Goal: Transaction & Acquisition: Purchase product/service

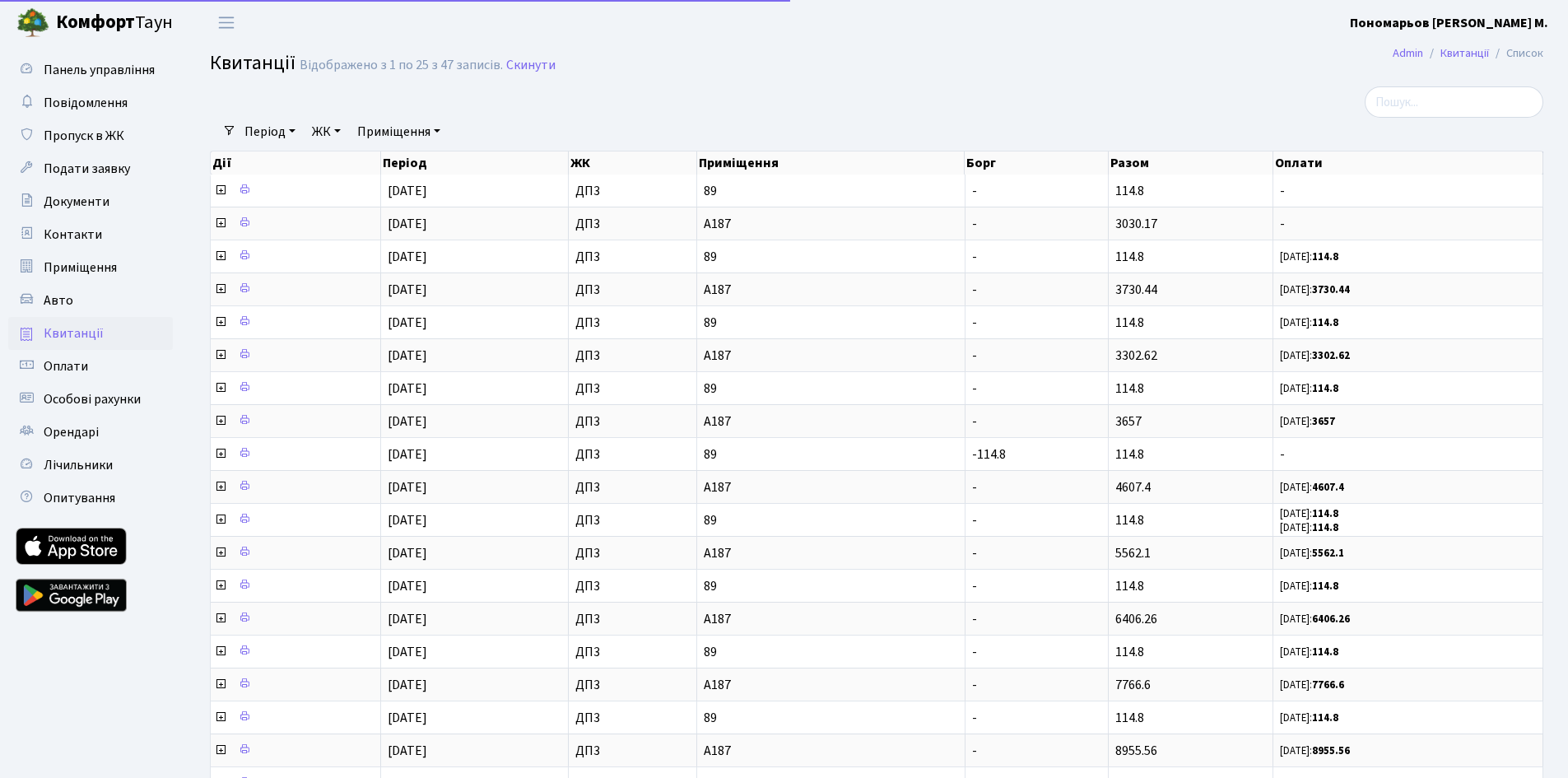
select select "25"
click at [86, 361] on span "Оплати" at bounding box center [65, 366] width 44 height 18
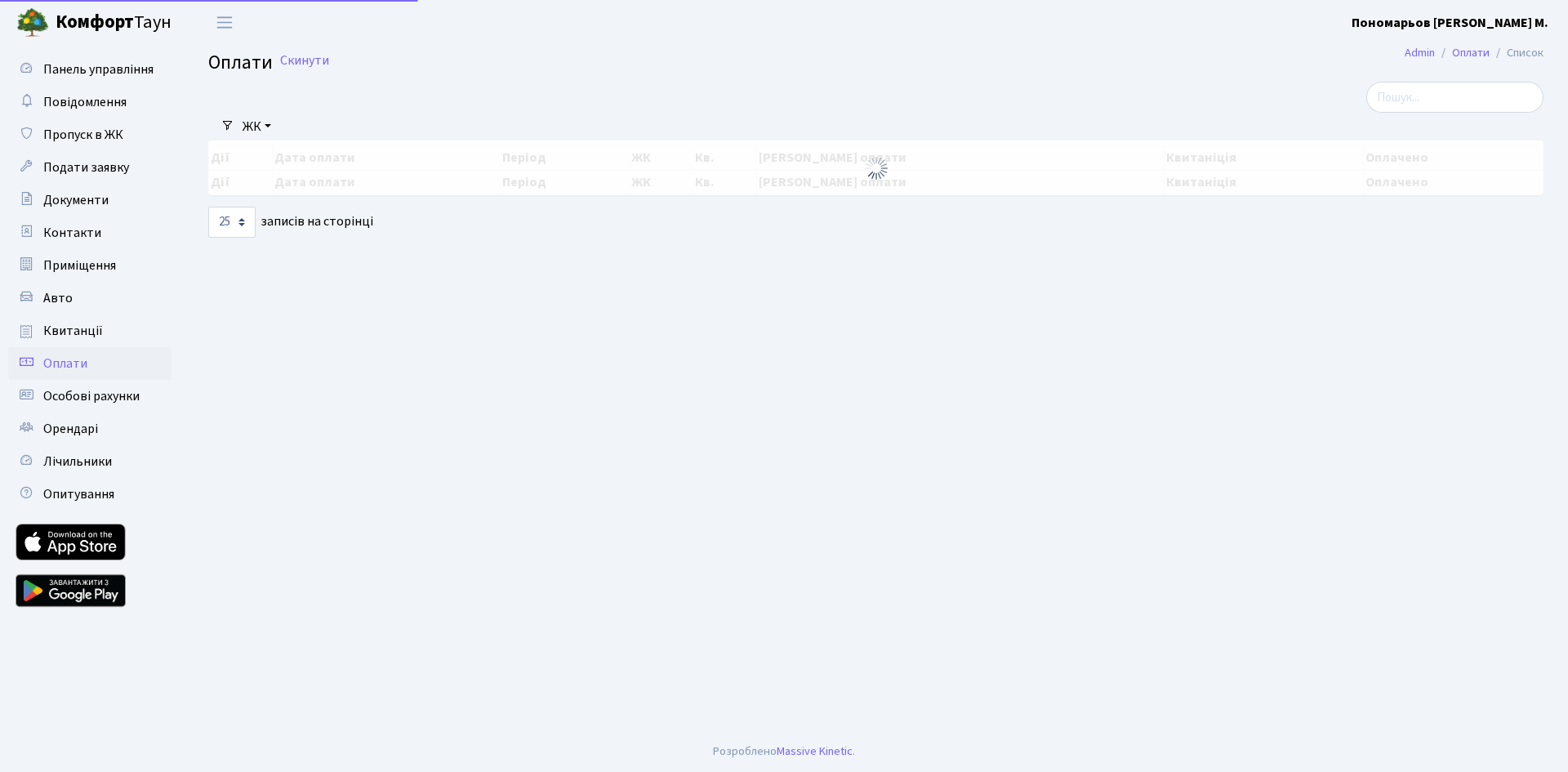
select select "25"
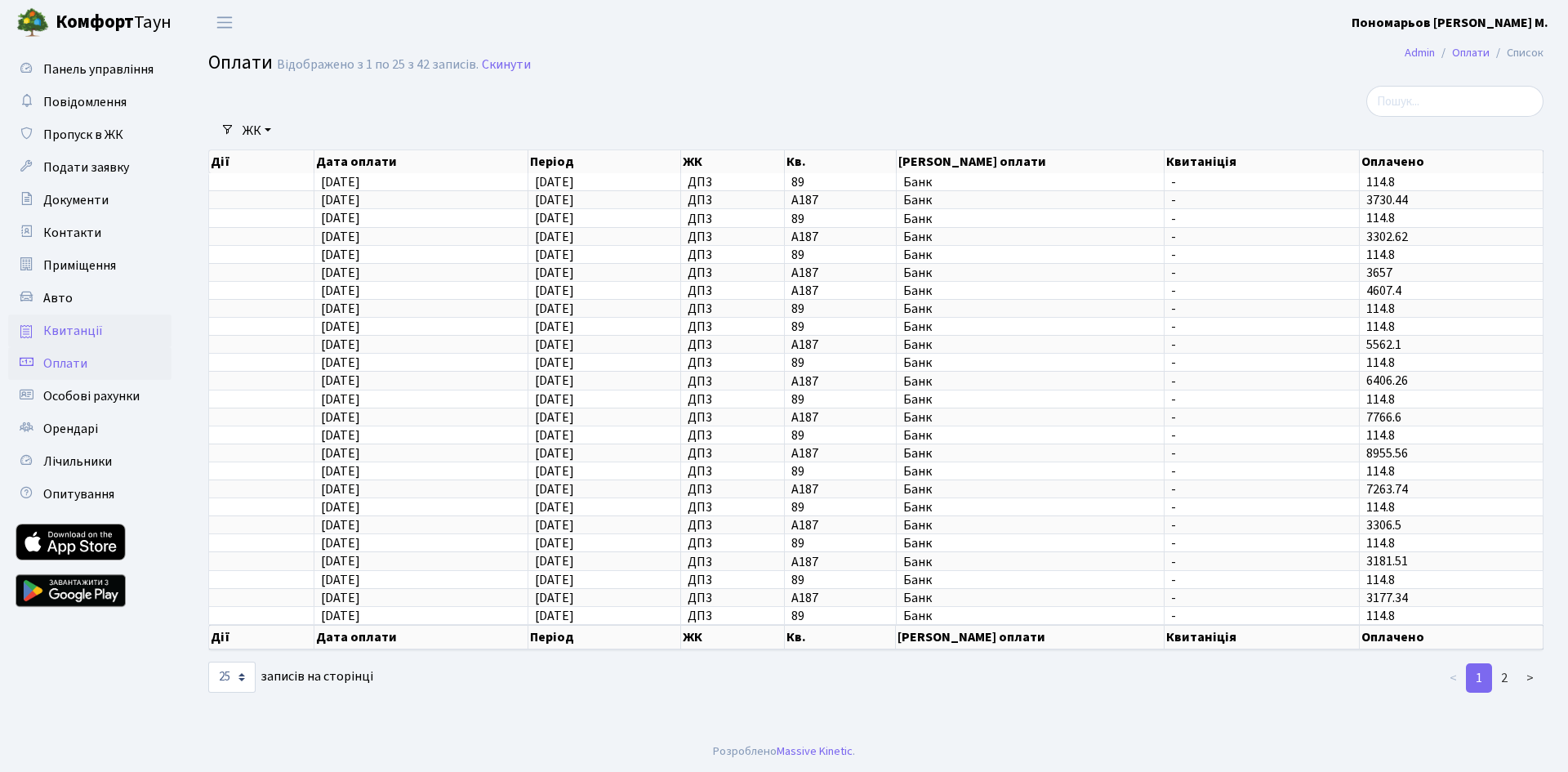
click at [90, 335] on span "Квитанції" at bounding box center [73, 331] width 60 height 18
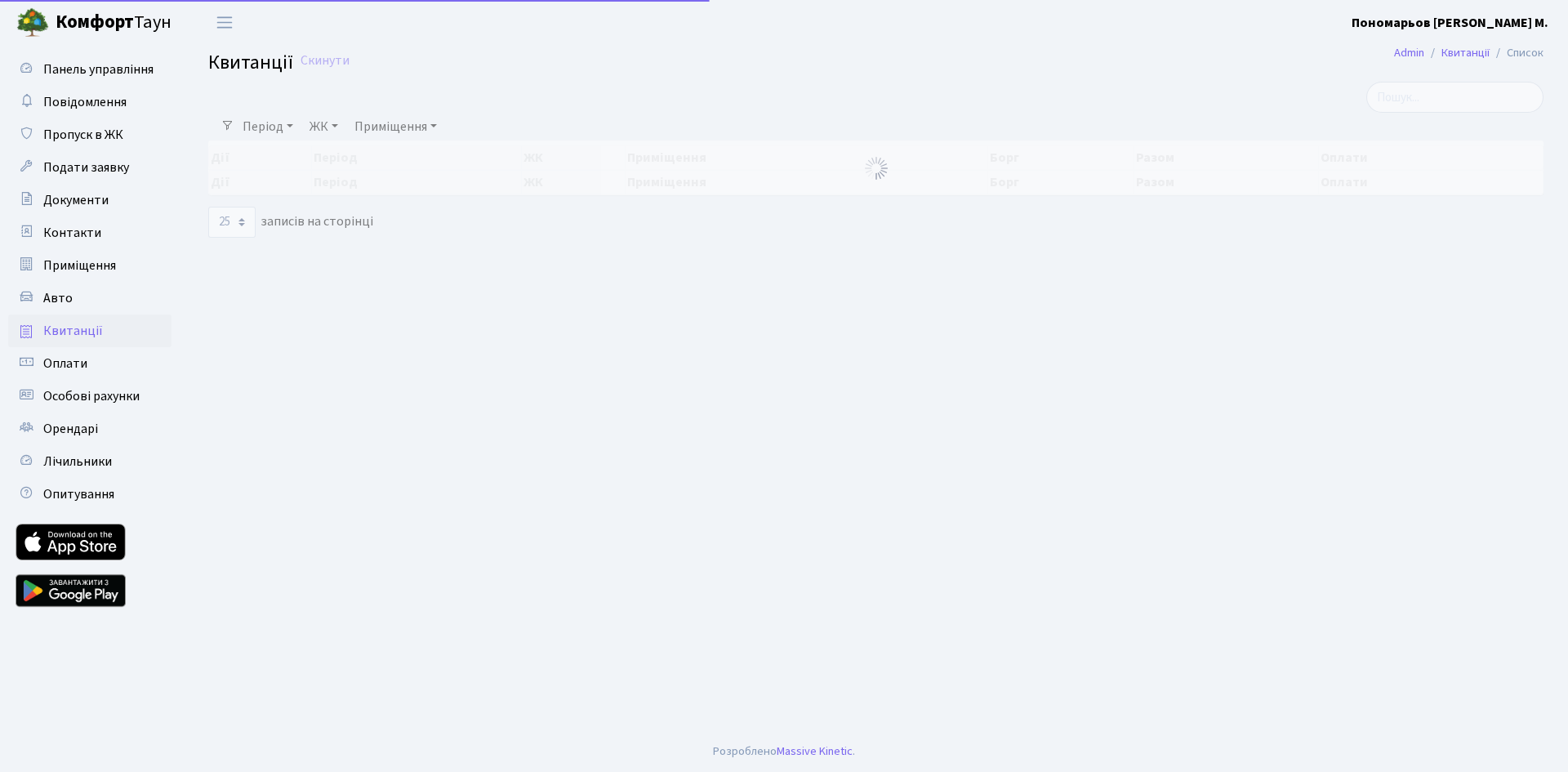
select select "25"
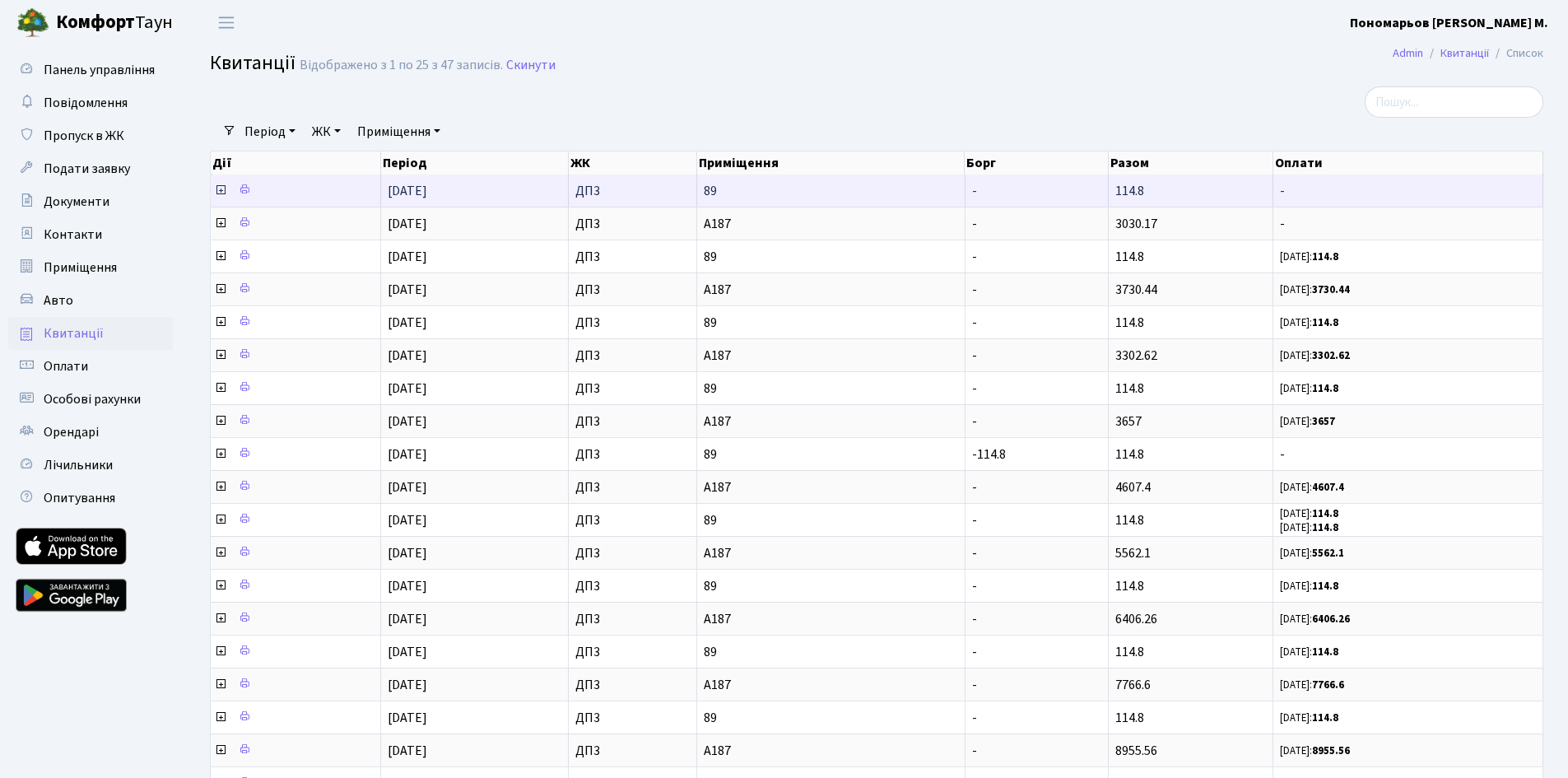
click at [1084, 196] on td "-" at bounding box center [1037, 190] width 143 height 32
click at [222, 187] on icon at bounding box center [220, 190] width 13 height 13
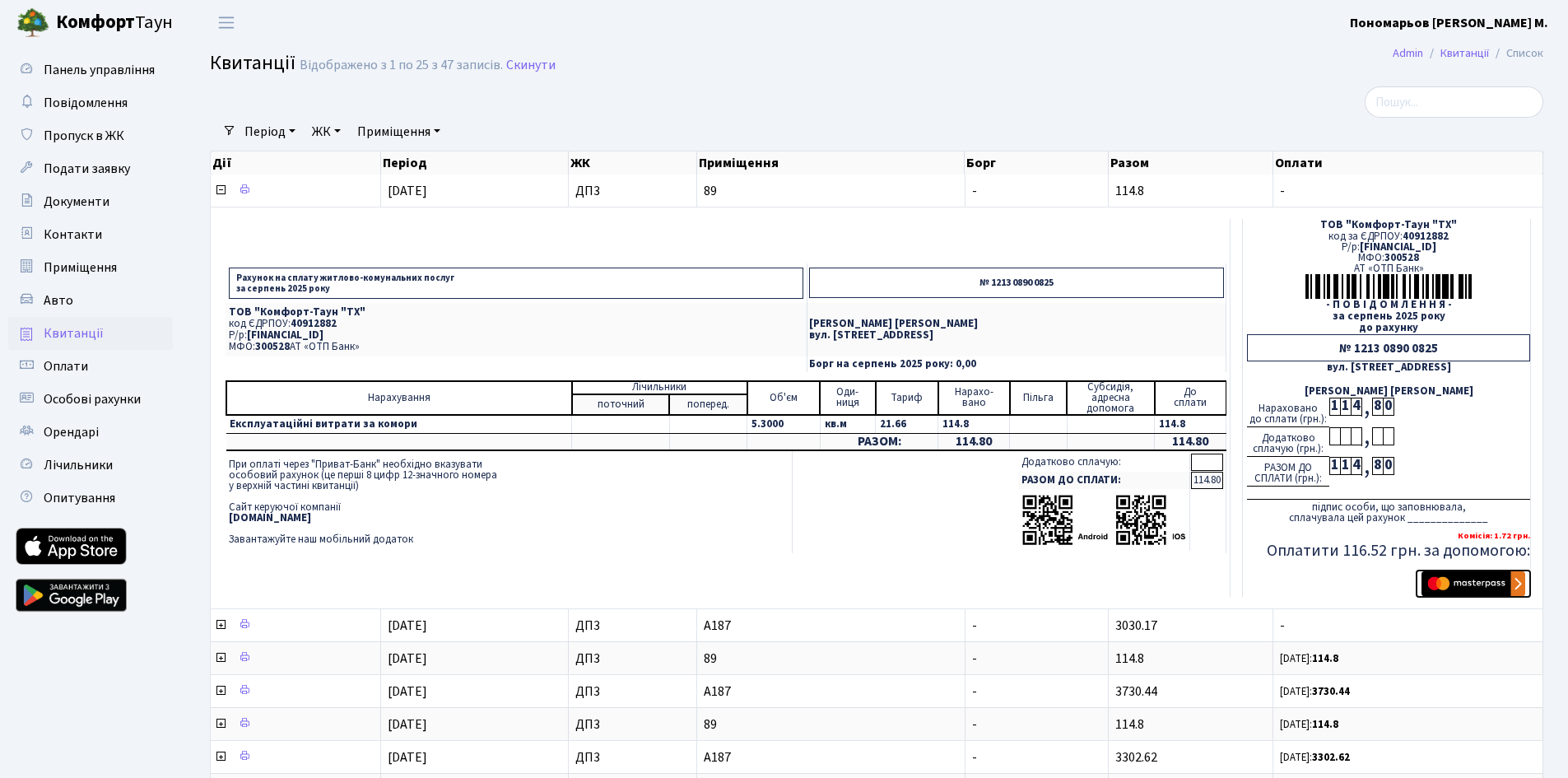
click at [1476, 578] on img "submit" at bounding box center [1473, 584] width 104 height 24
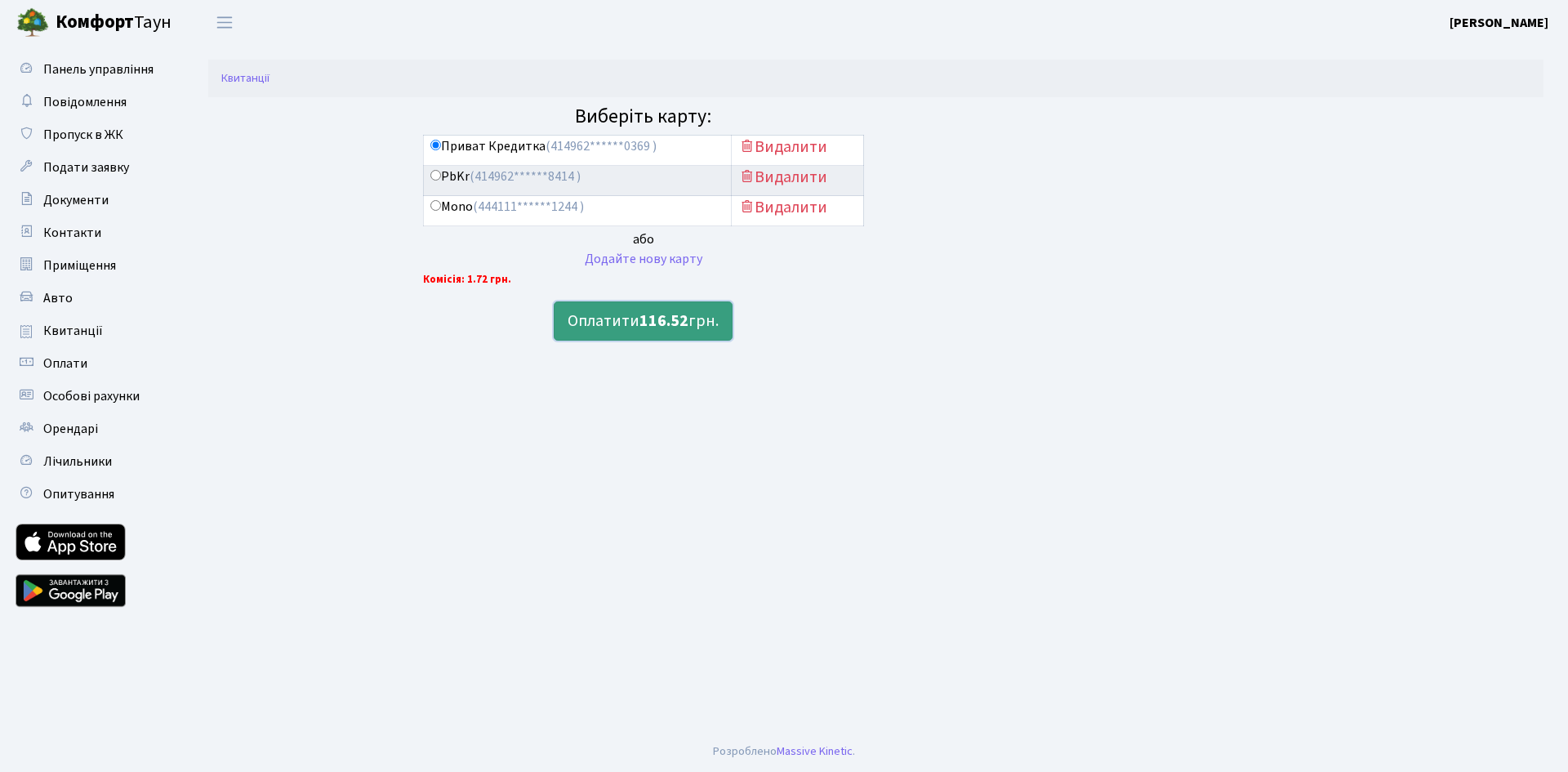
click at [668, 326] on b "116.52" at bounding box center [663, 320] width 49 height 22
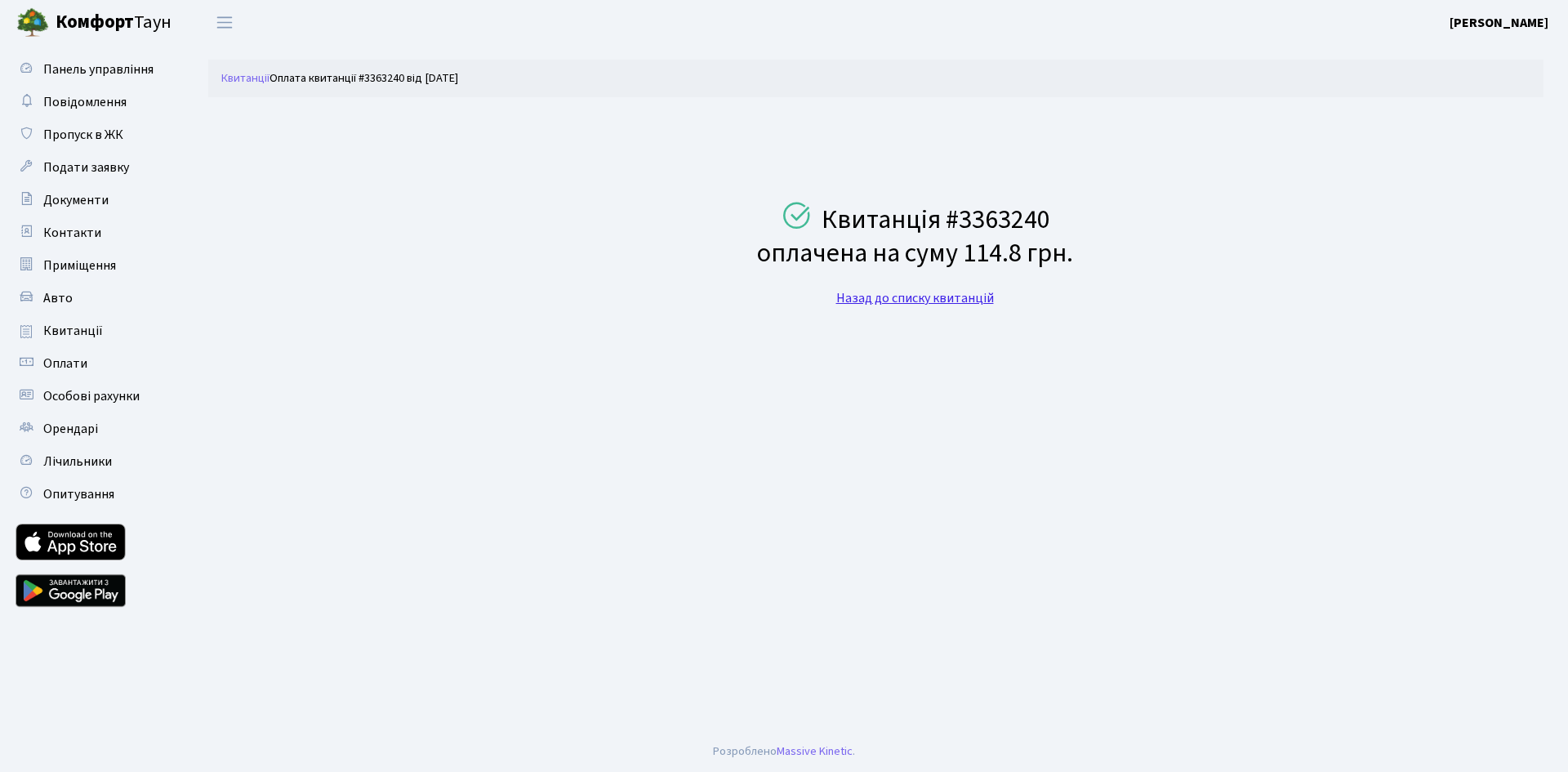
click at [926, 296] on link "Назад до списку квитанцій" at bounding box center [915, 299] width 158 height 18
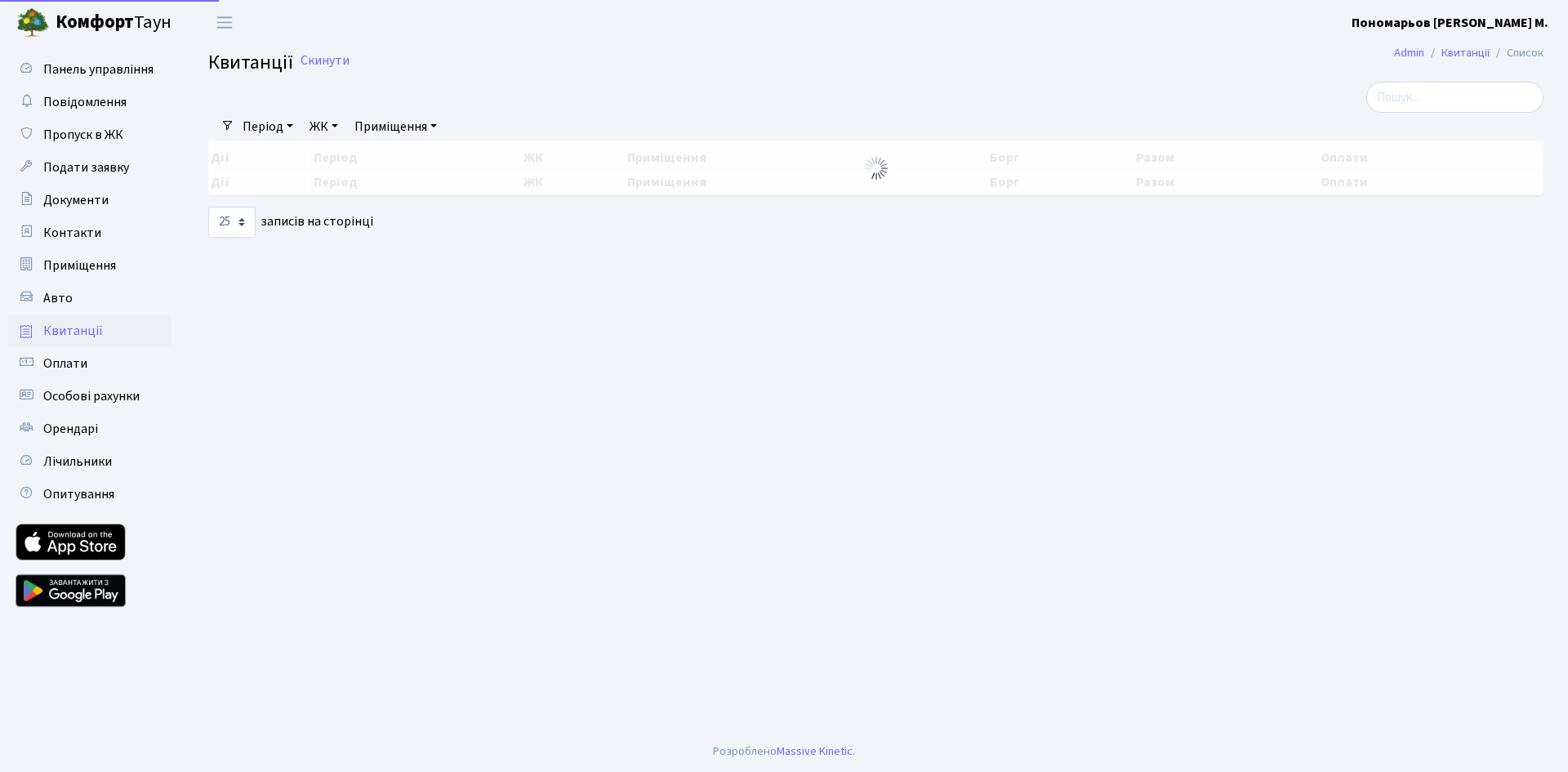
select select "25"
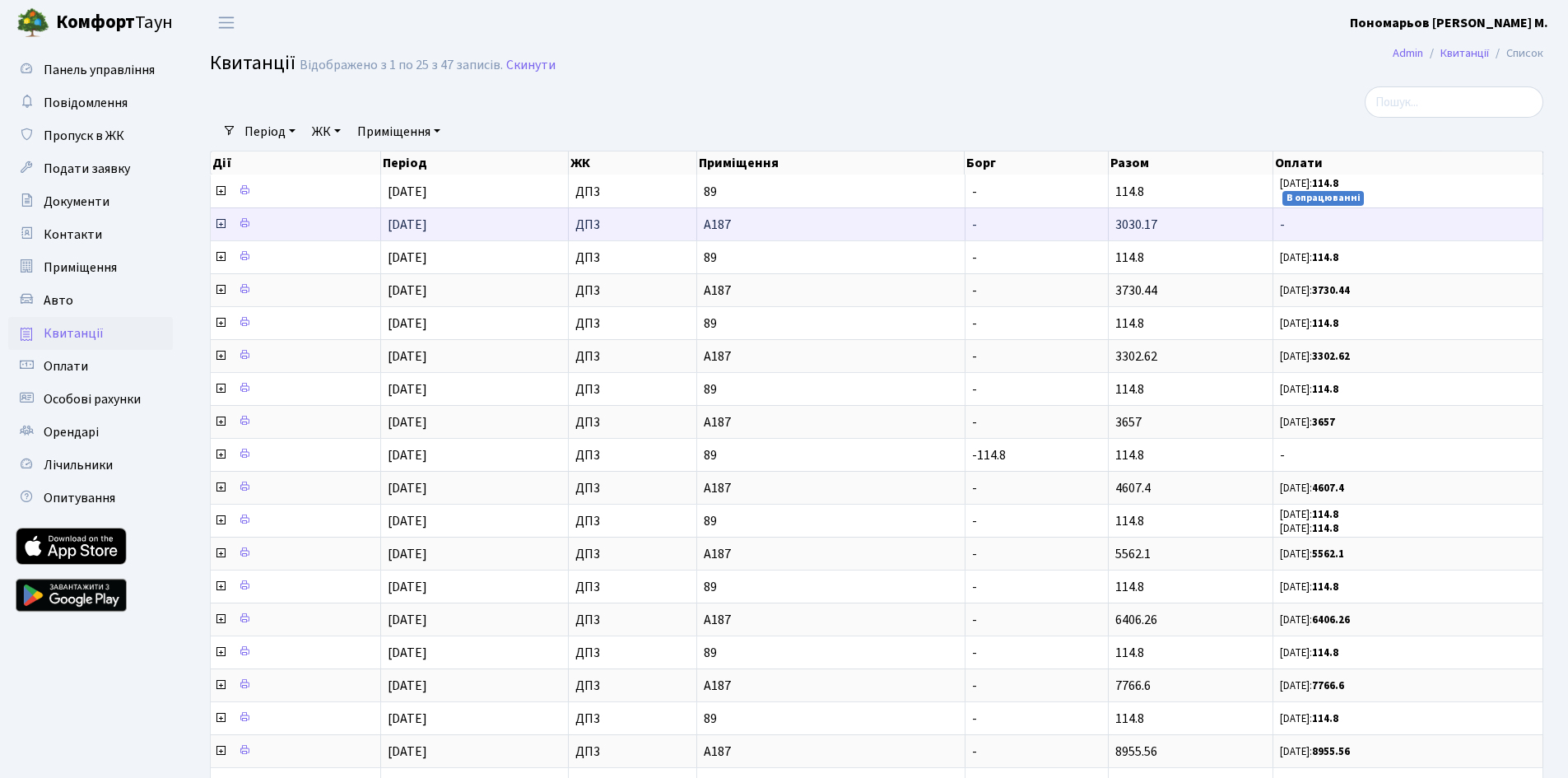
click at [216, 226] on icon at bounding box center [220, 224] width 13 height 13
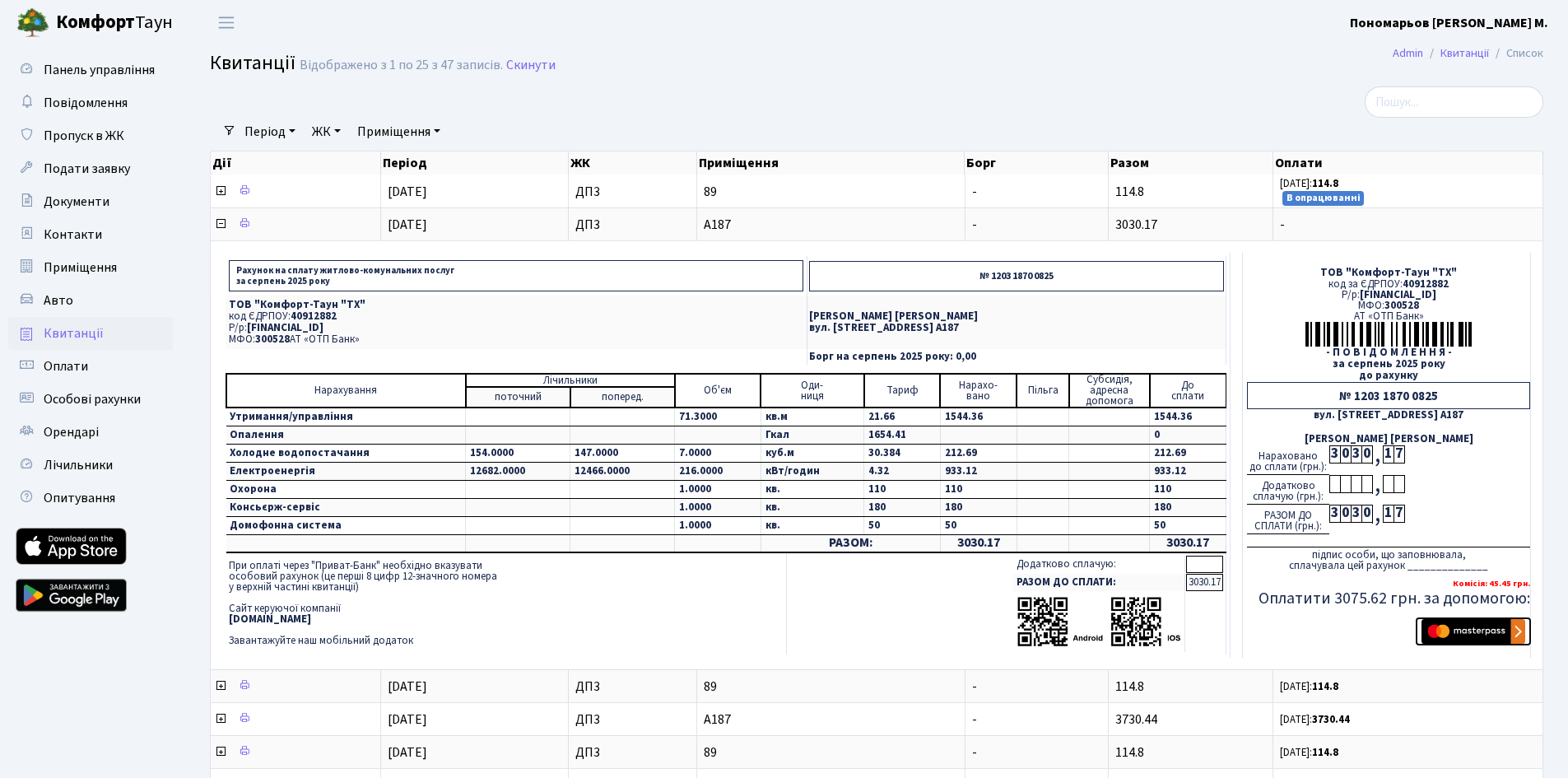
click at [1481, 628] on img "submit" at bounding box center [1473, 630] width 104 height 24
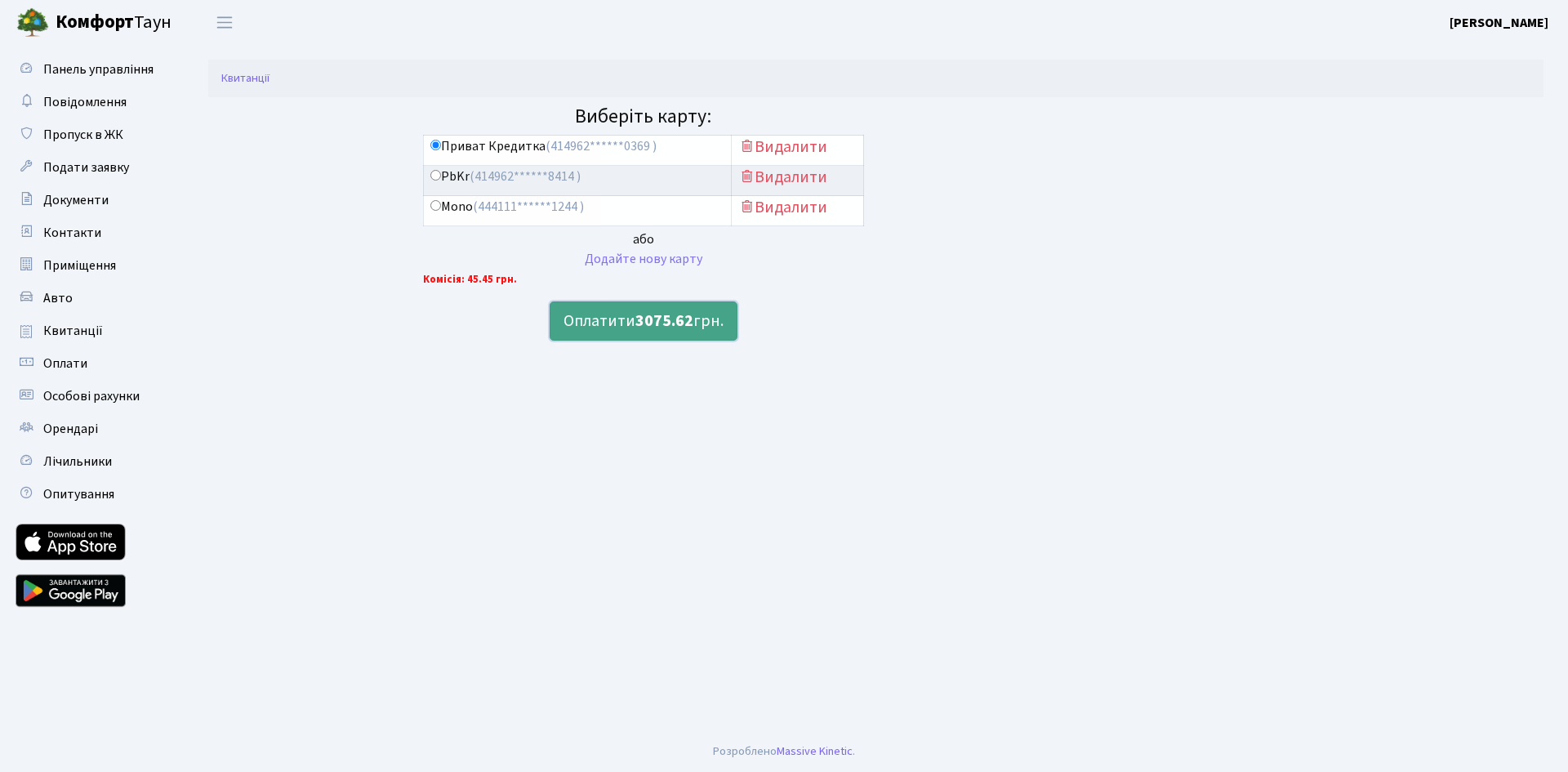
click at [705, 324] on button "Оплатити 3075.62 грн." at bounding box center [643, 320] width 188 height 39
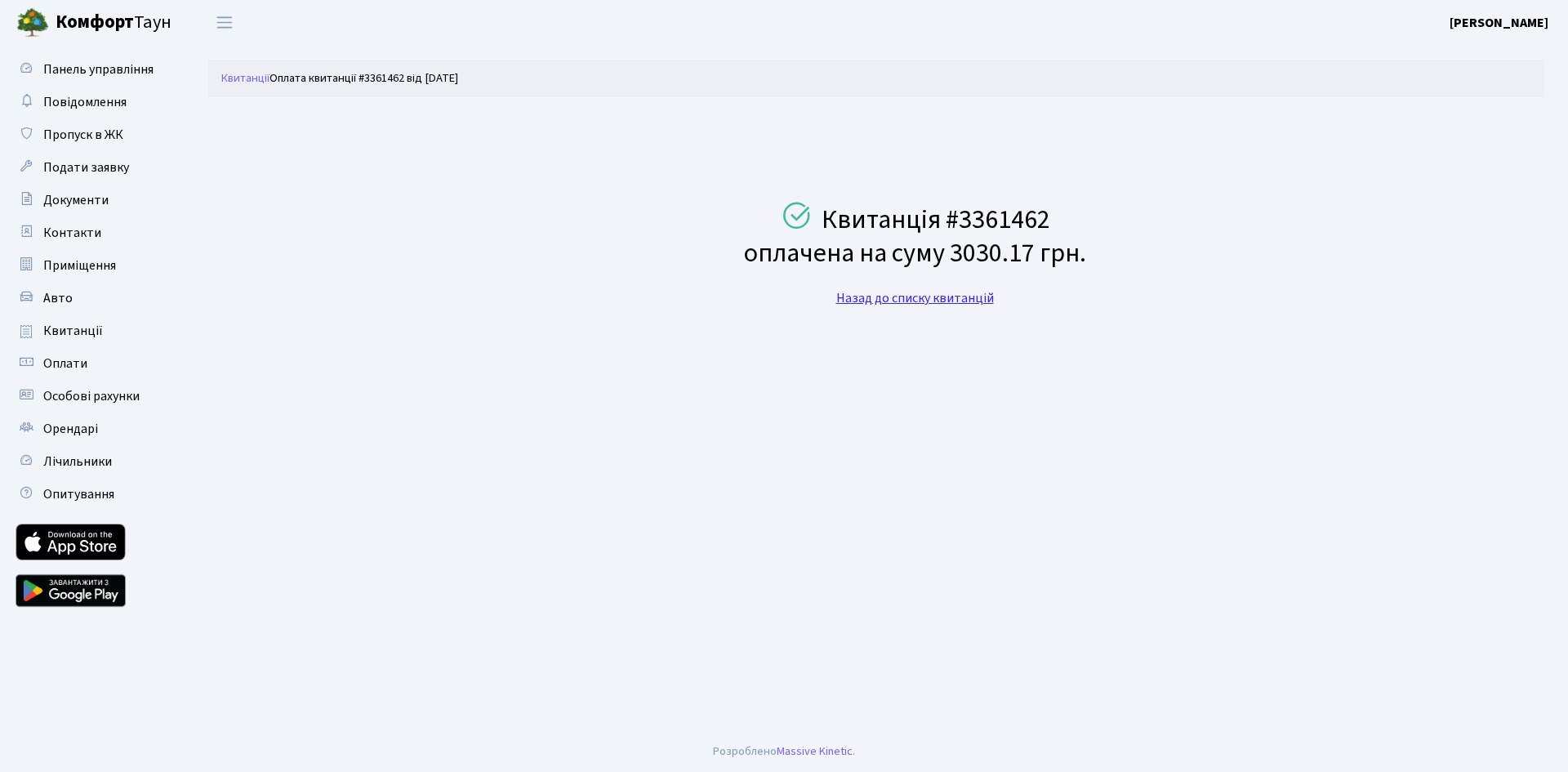
click at [902, 303] on link "Назад до списку квитанцій" at bounding box center [915, 299] width 158 height 18
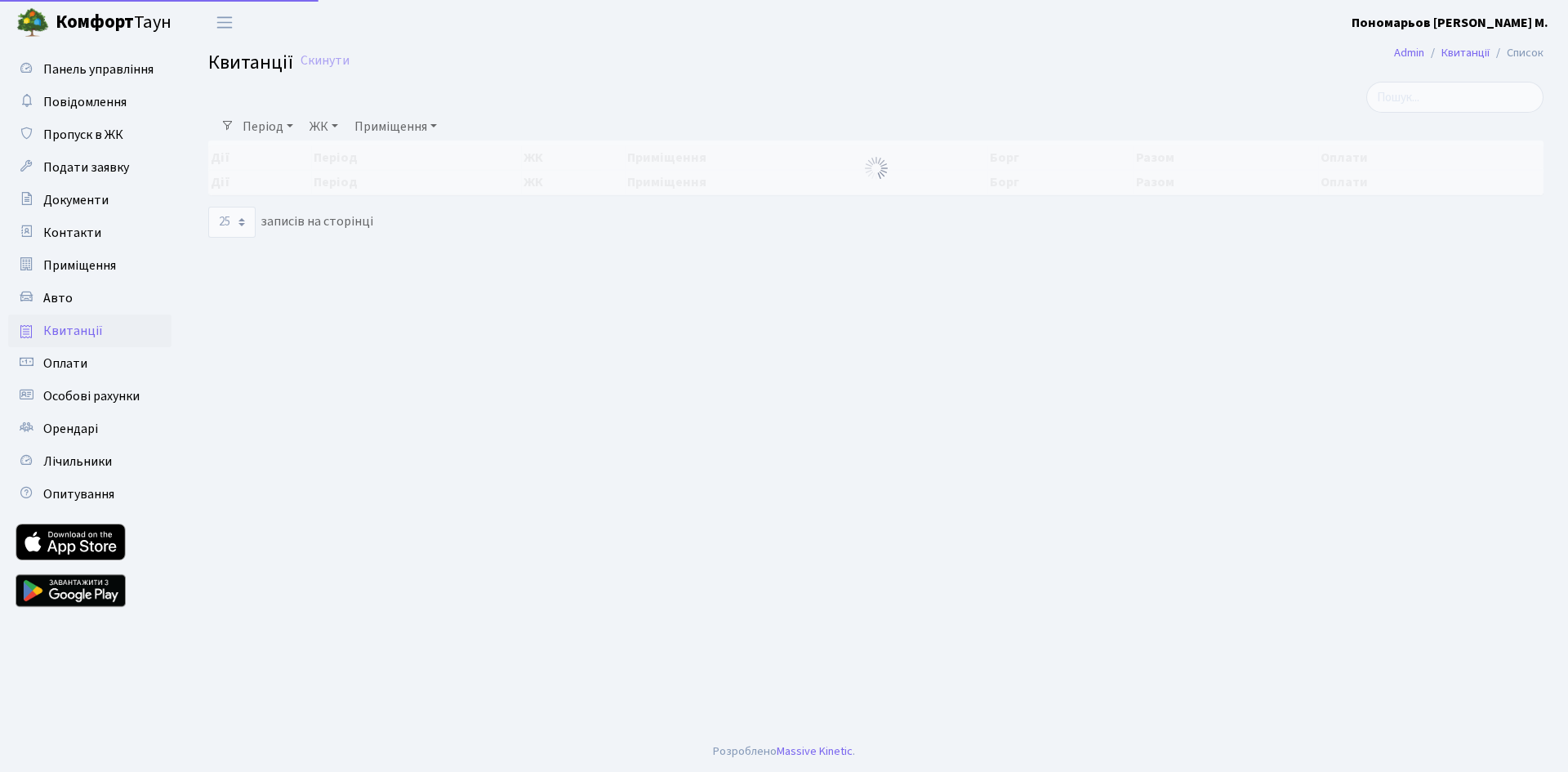
select select "25"
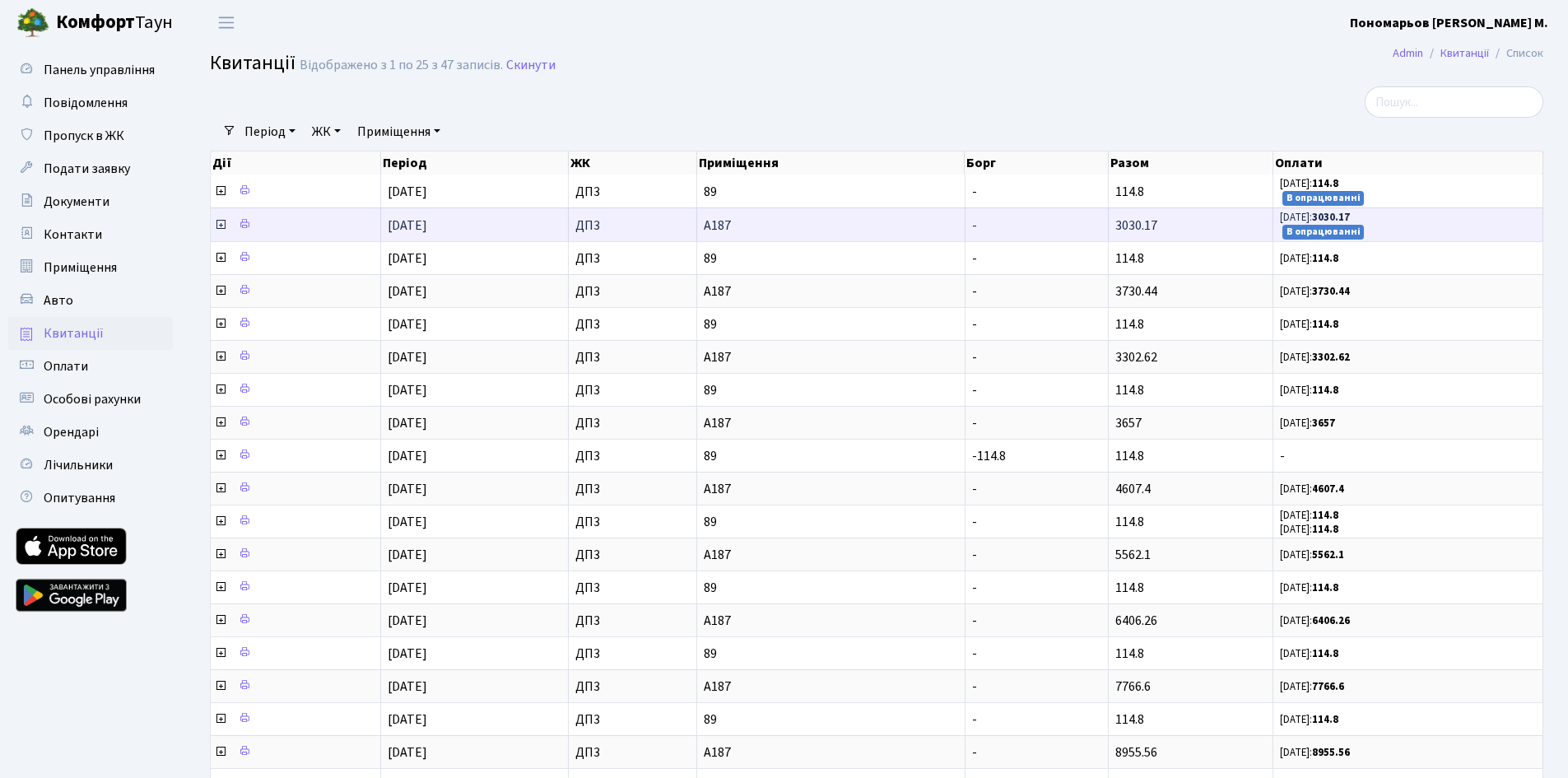
click at [221, 225] on icon at bounding box center [220, 225] width 13 height 13
